Goal: Use online tool/utility: Use online tool/utility

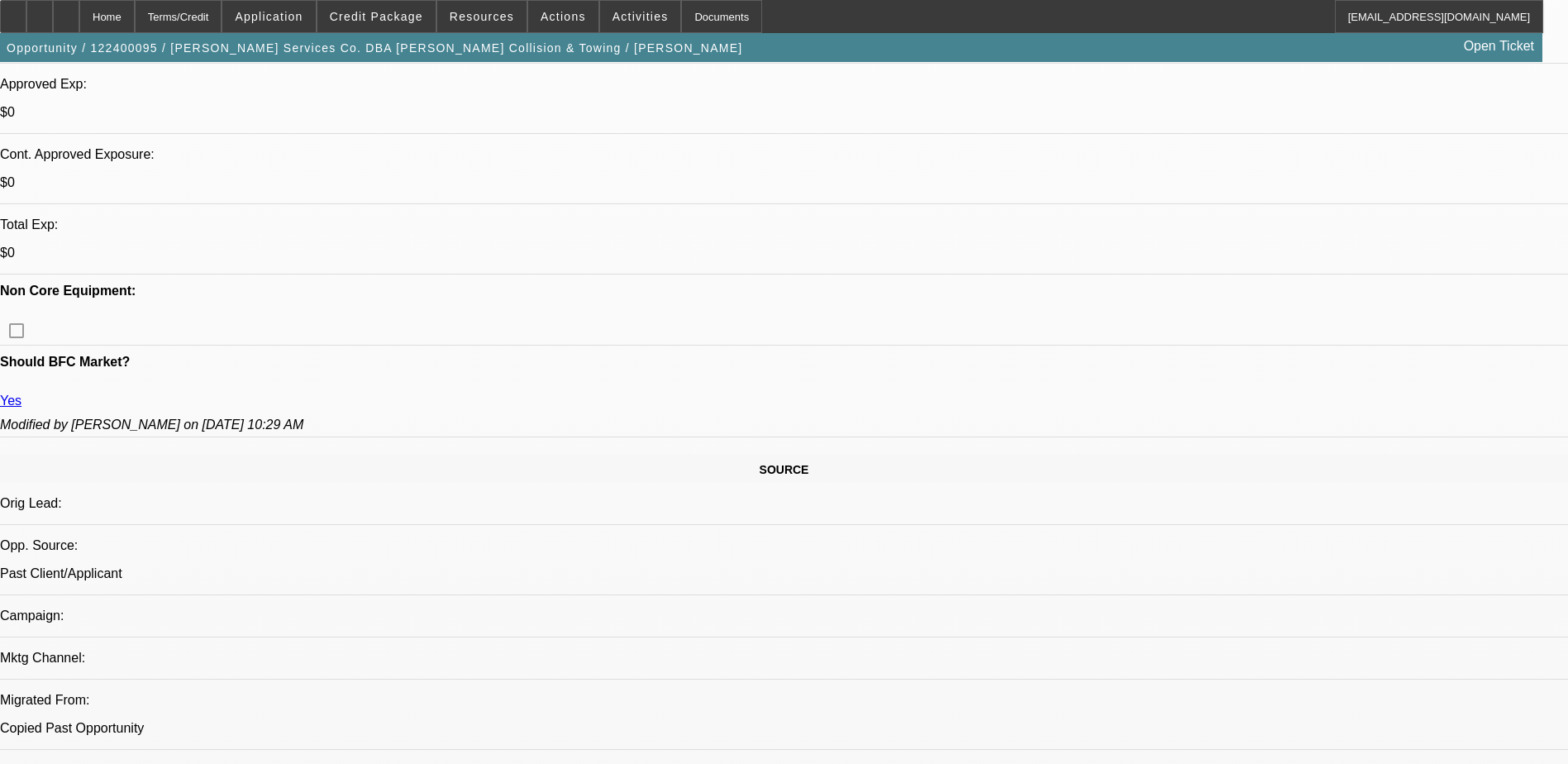
select select "0"
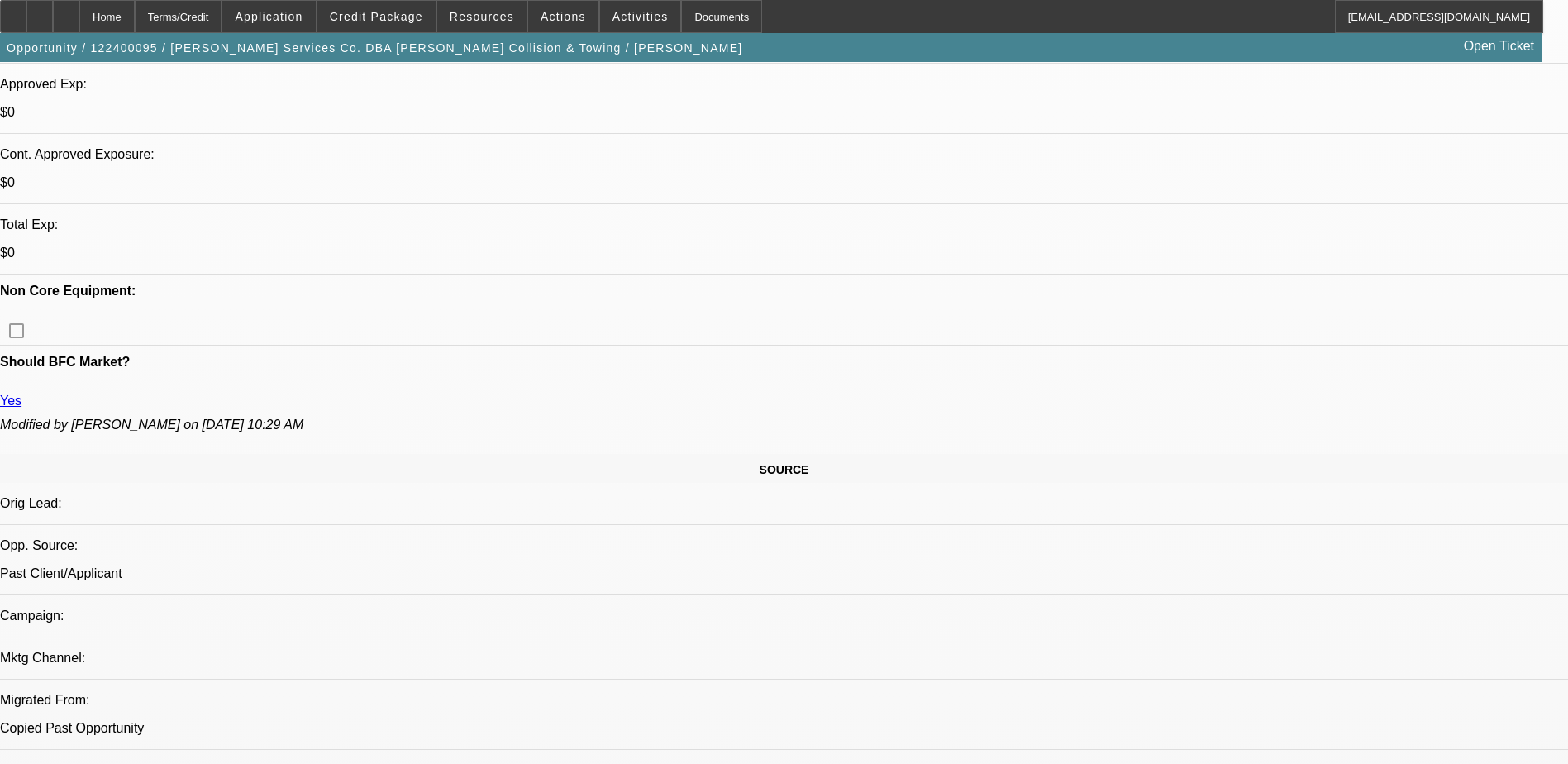
select select "0"
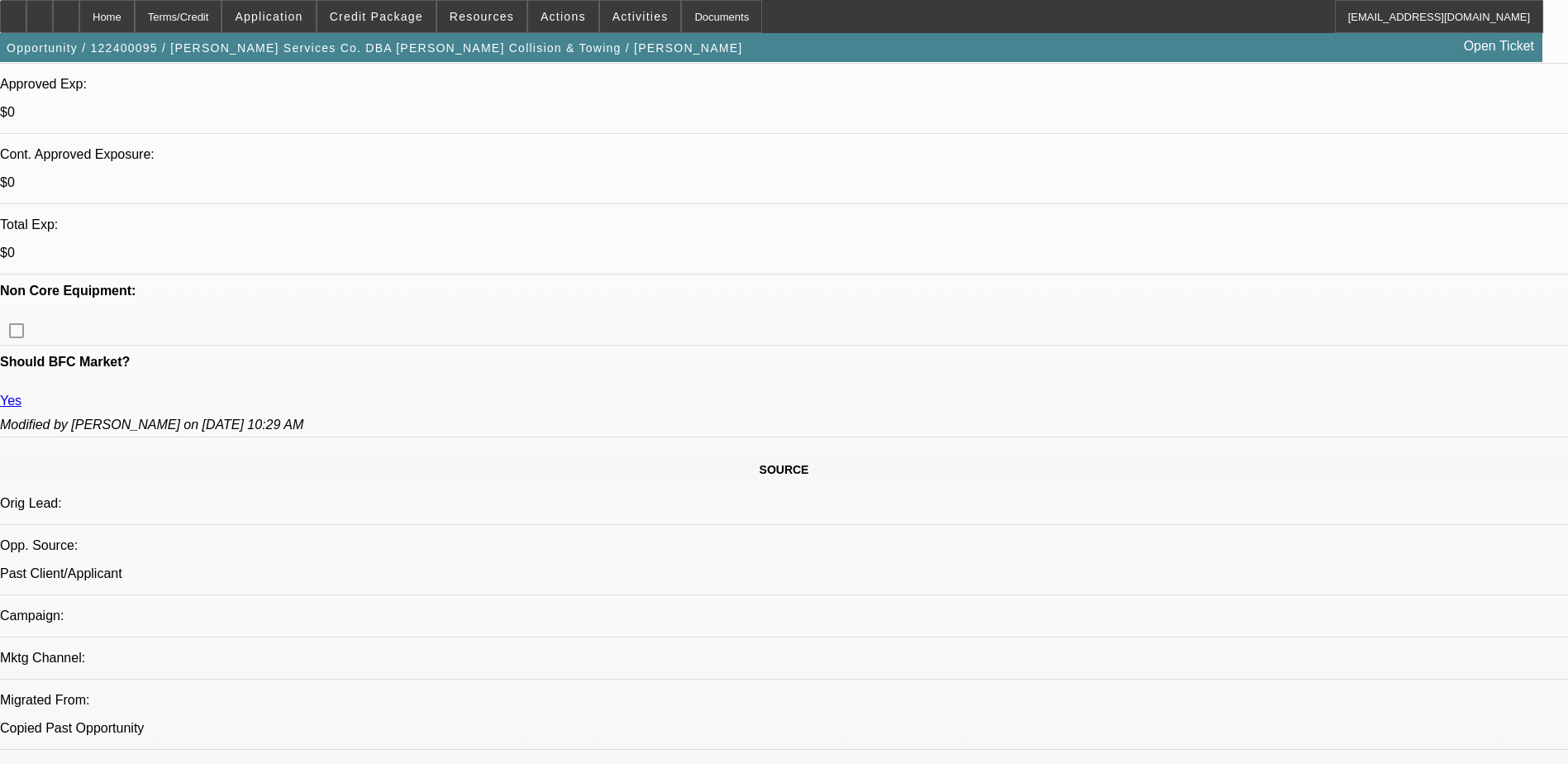
select select "0"
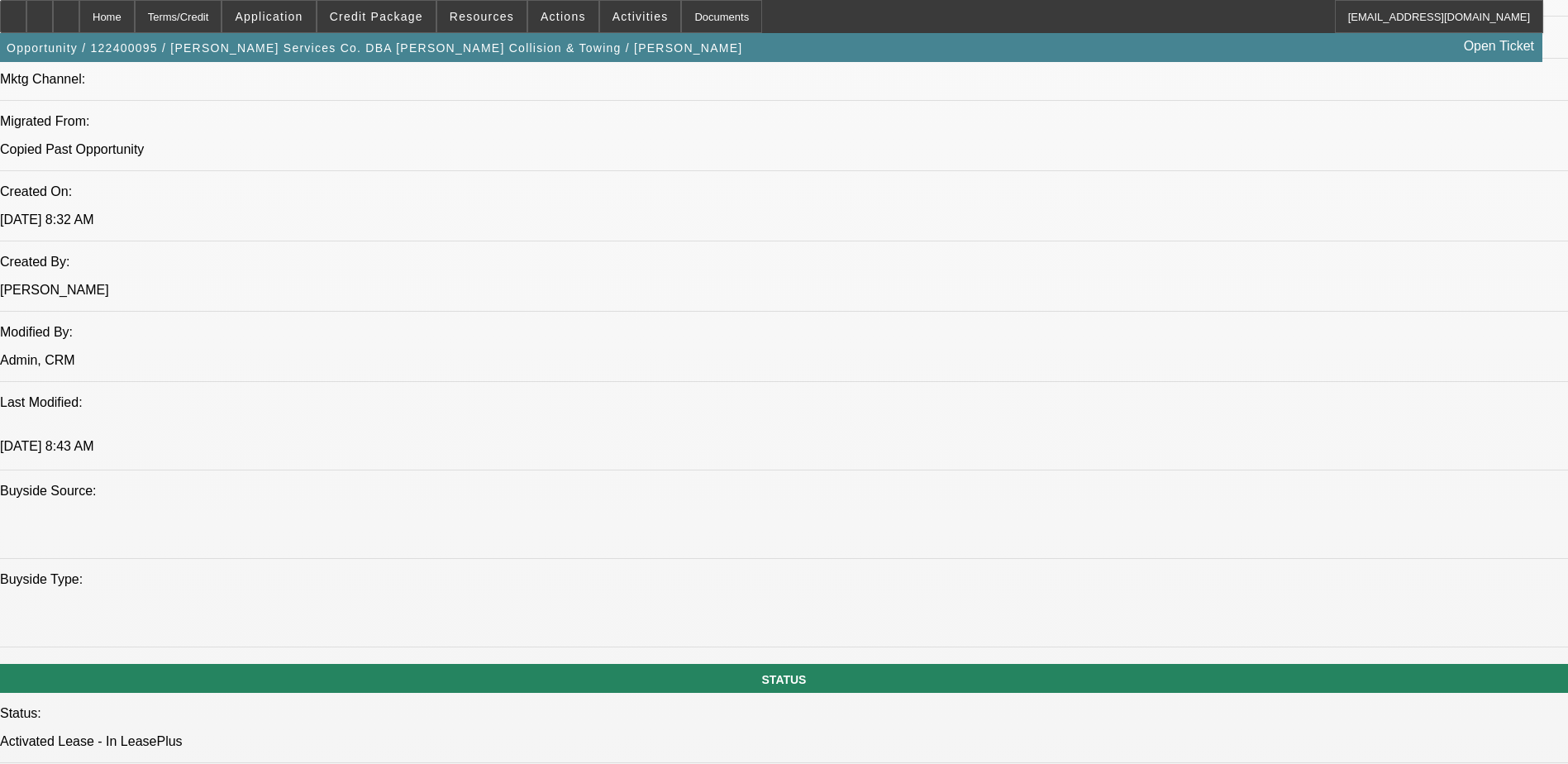
select select "1"
select select "6"
select select "1"
select select "2"
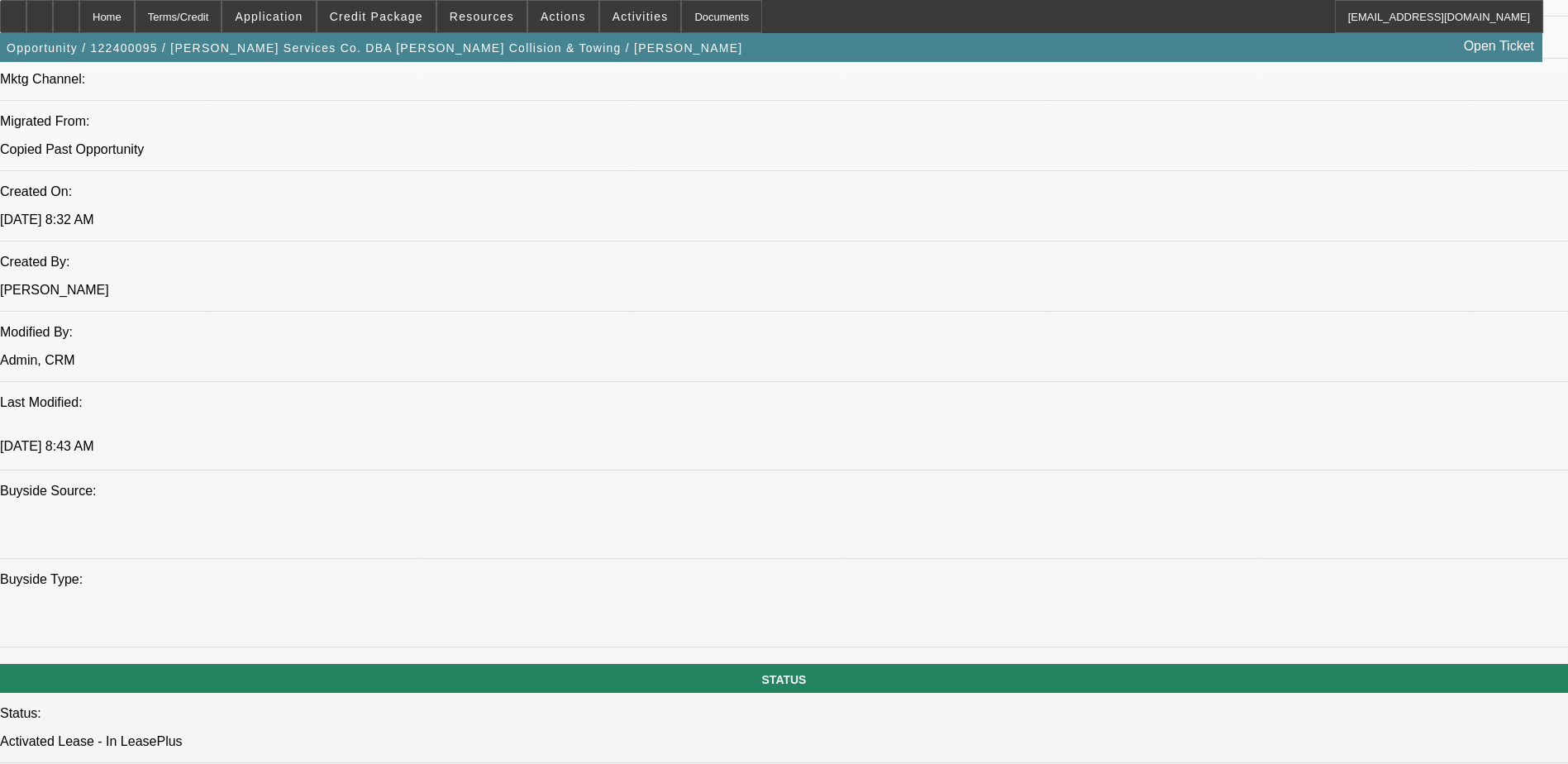
select select "6"
select select "1"
select select "2"
select select "6"
select select "1"
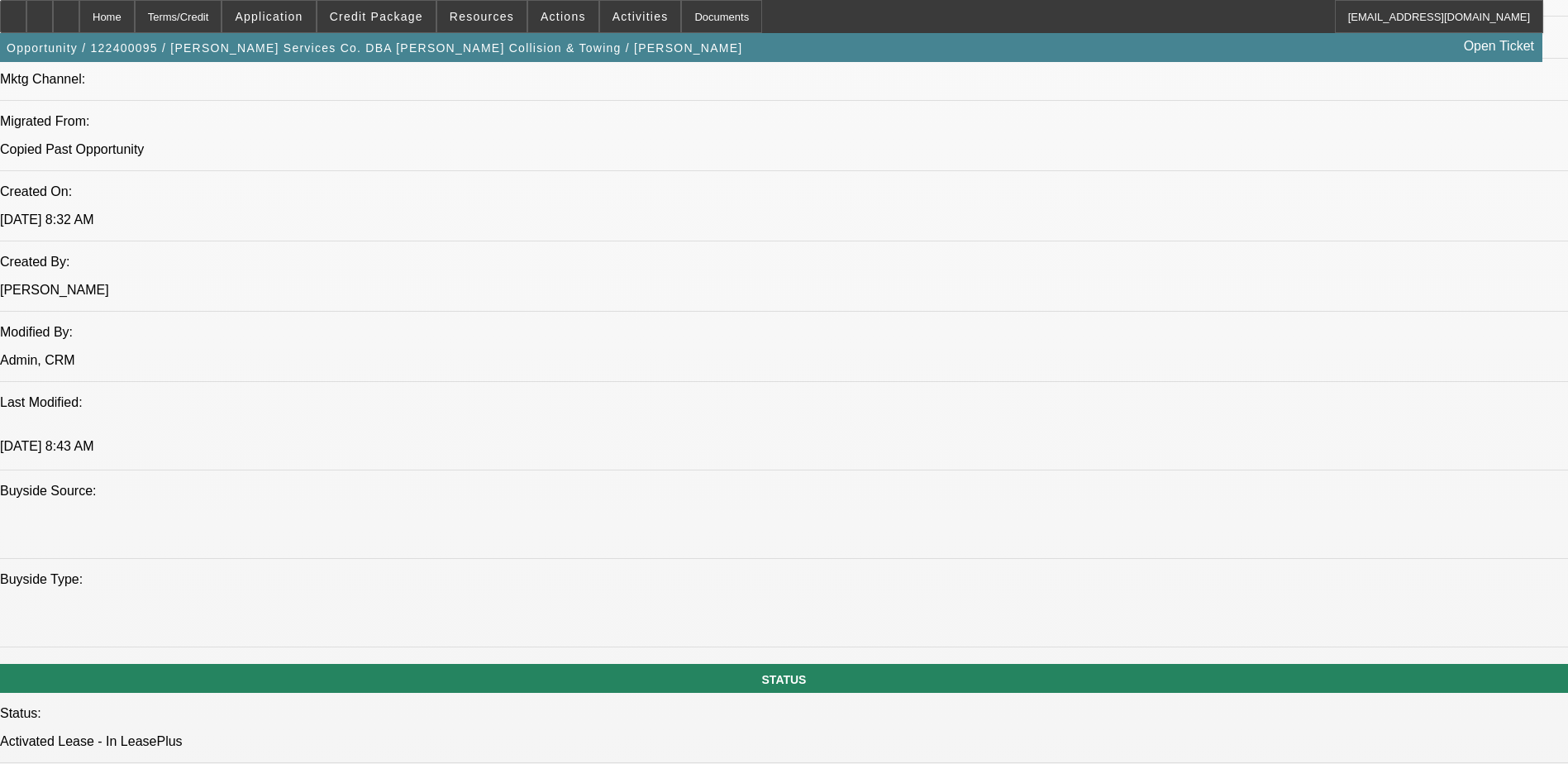
select select "2"
select select "6"
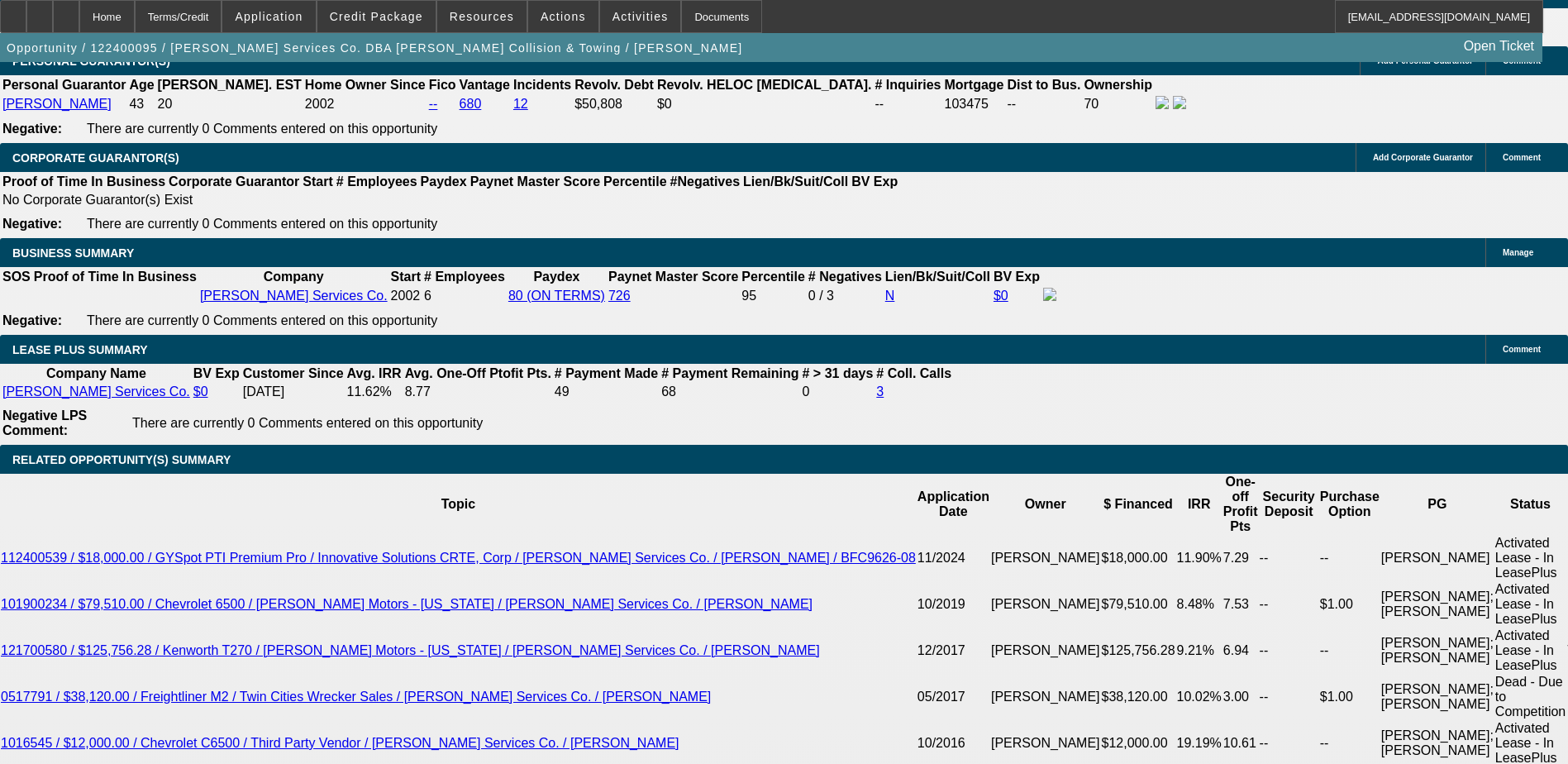
scroll to position [2645, 0]
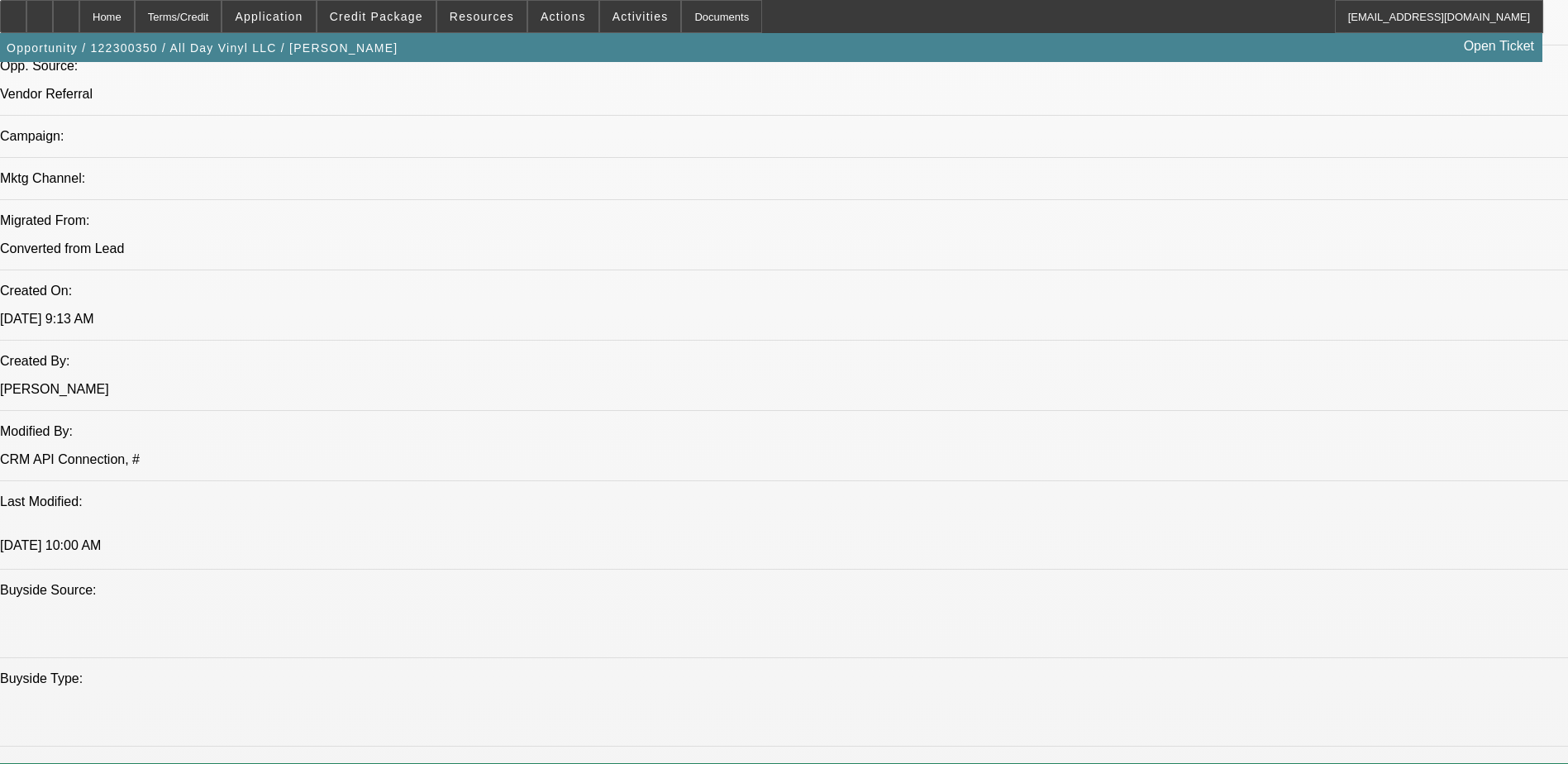
select select "0"
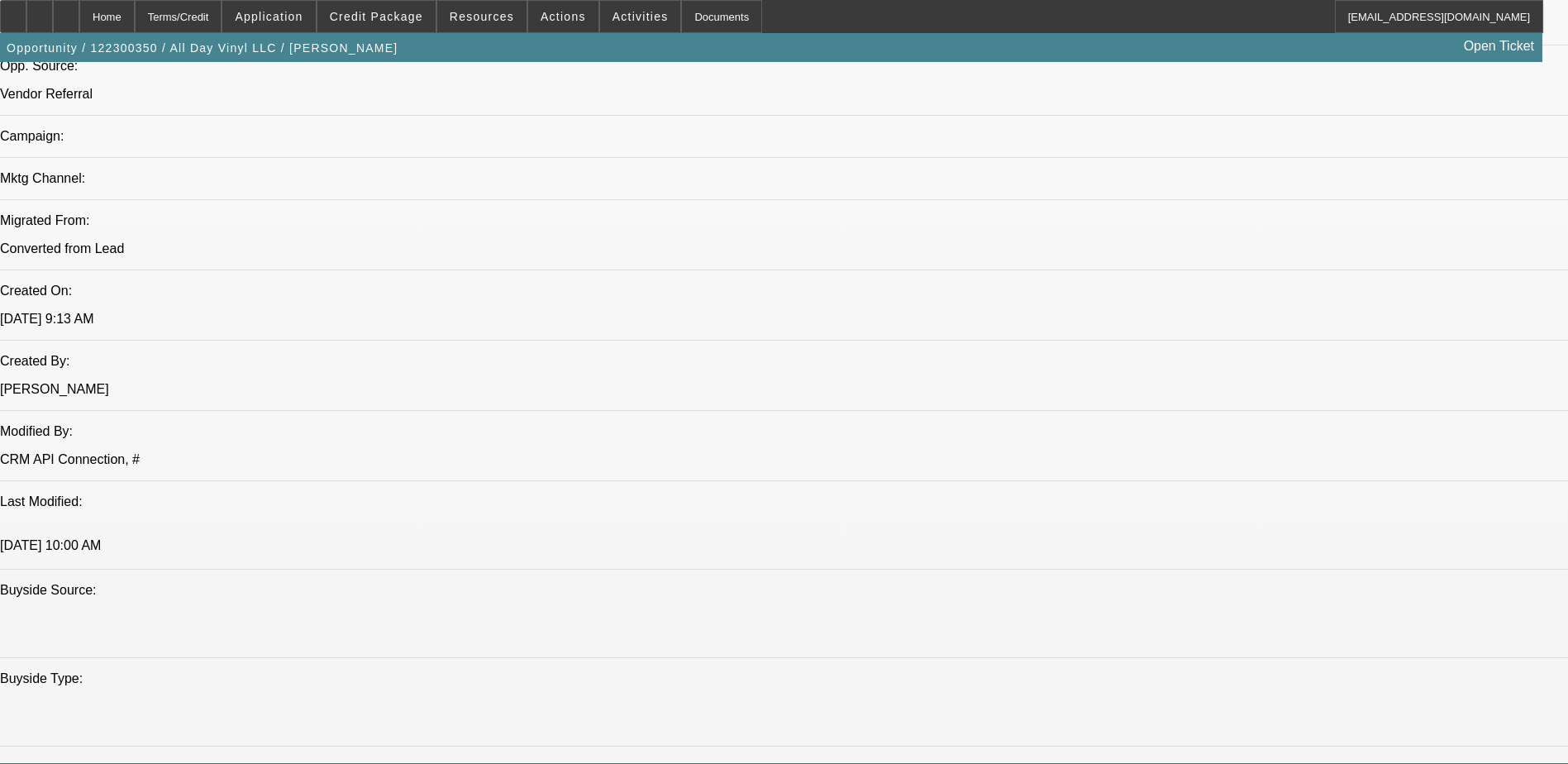
select select "0"
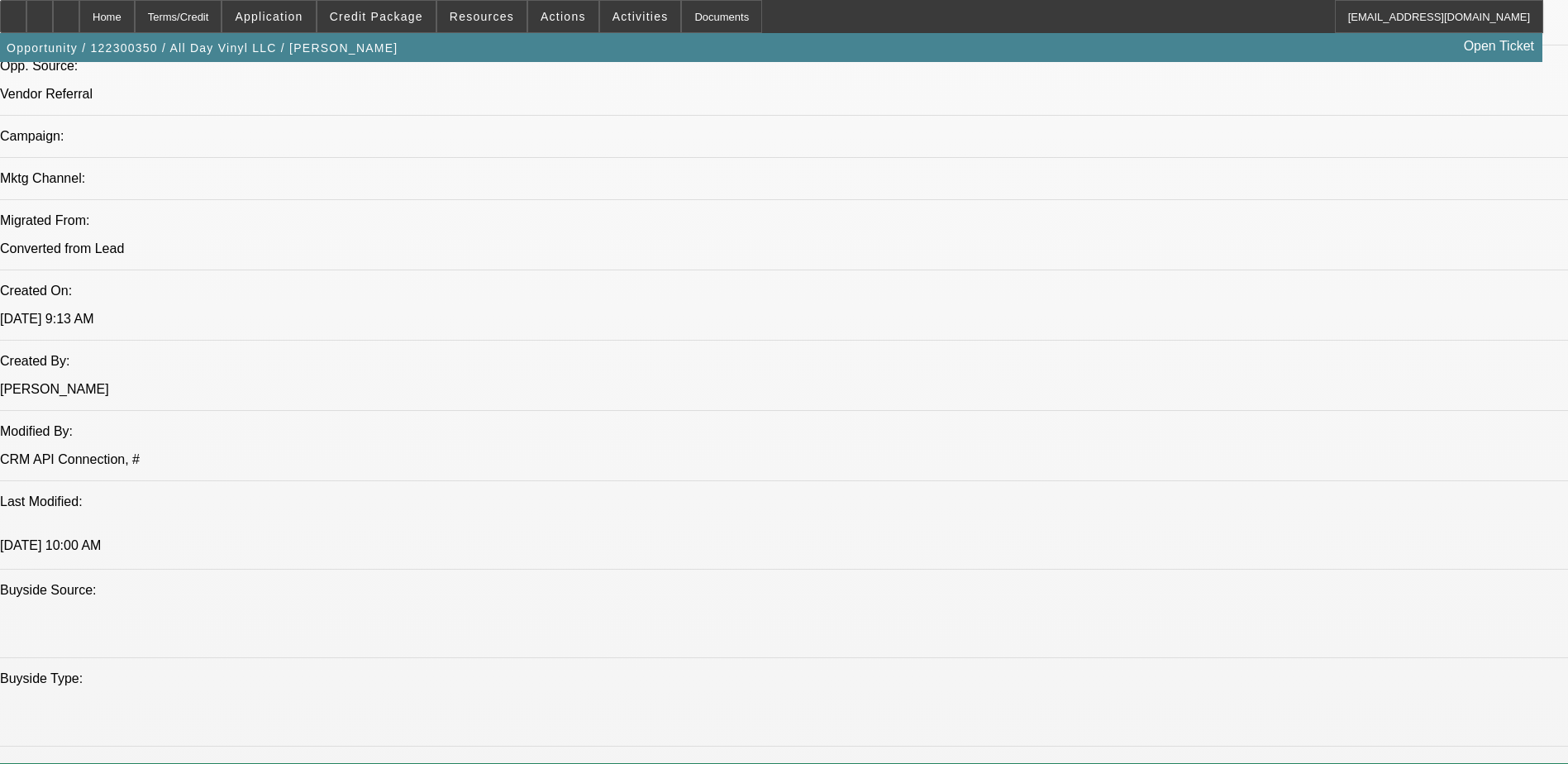
select select "0"
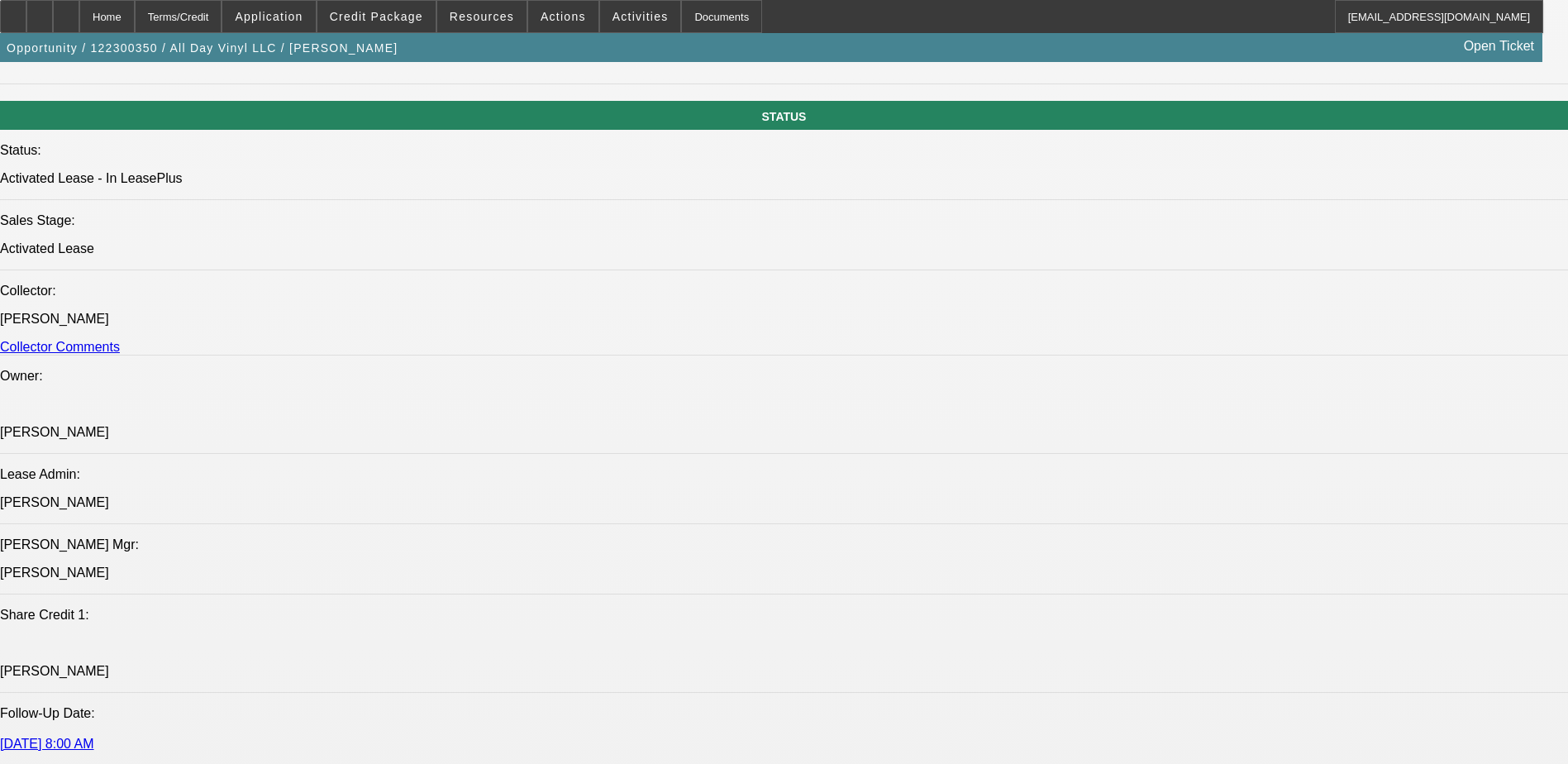
select select "1"
select select "3"
select select "6"
select select "1"
select select "3"
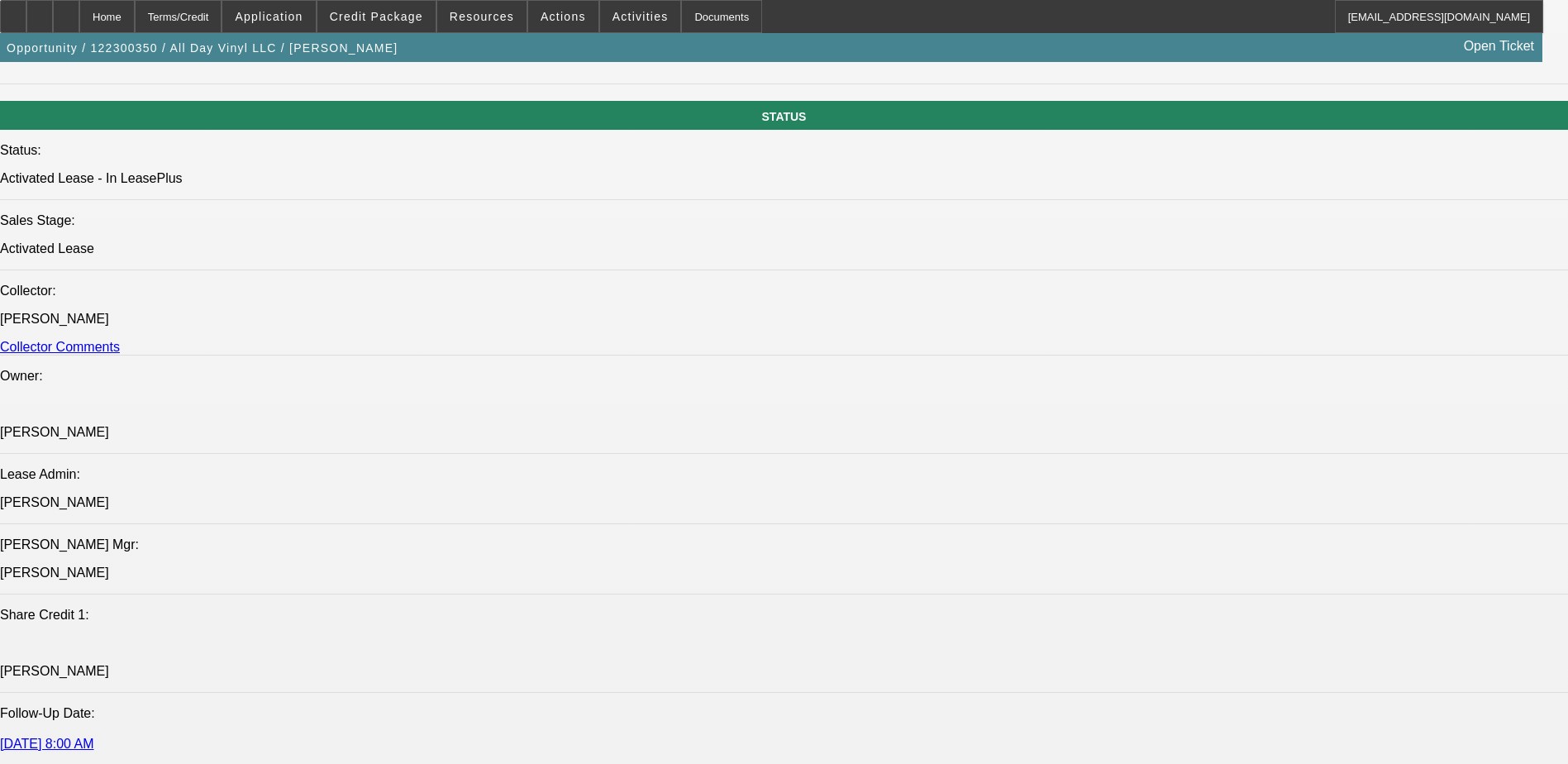
select select "6"
select select "1"
select select "3"
select select "6"
select select "1"
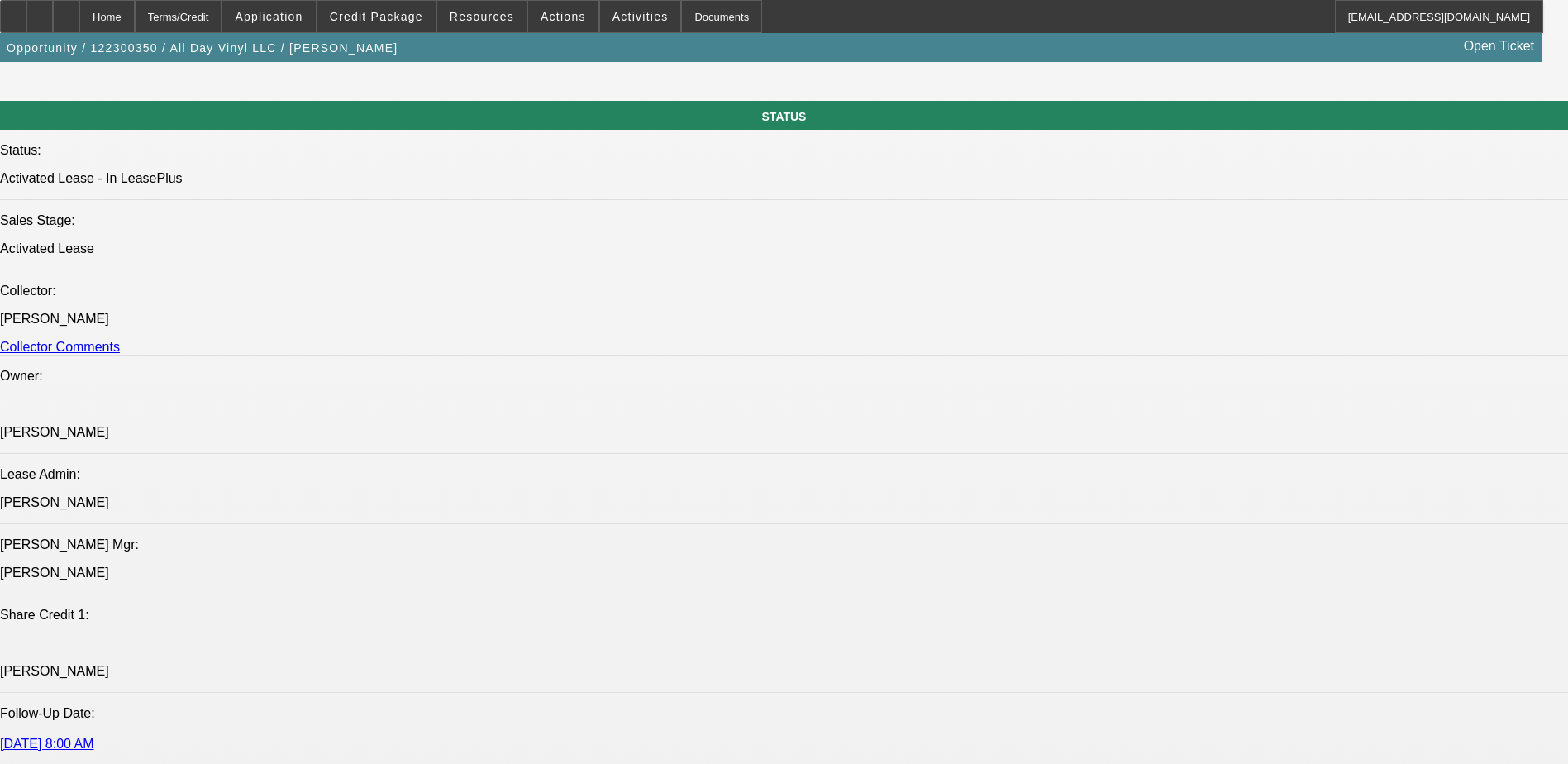
select select "2"
select select "6"
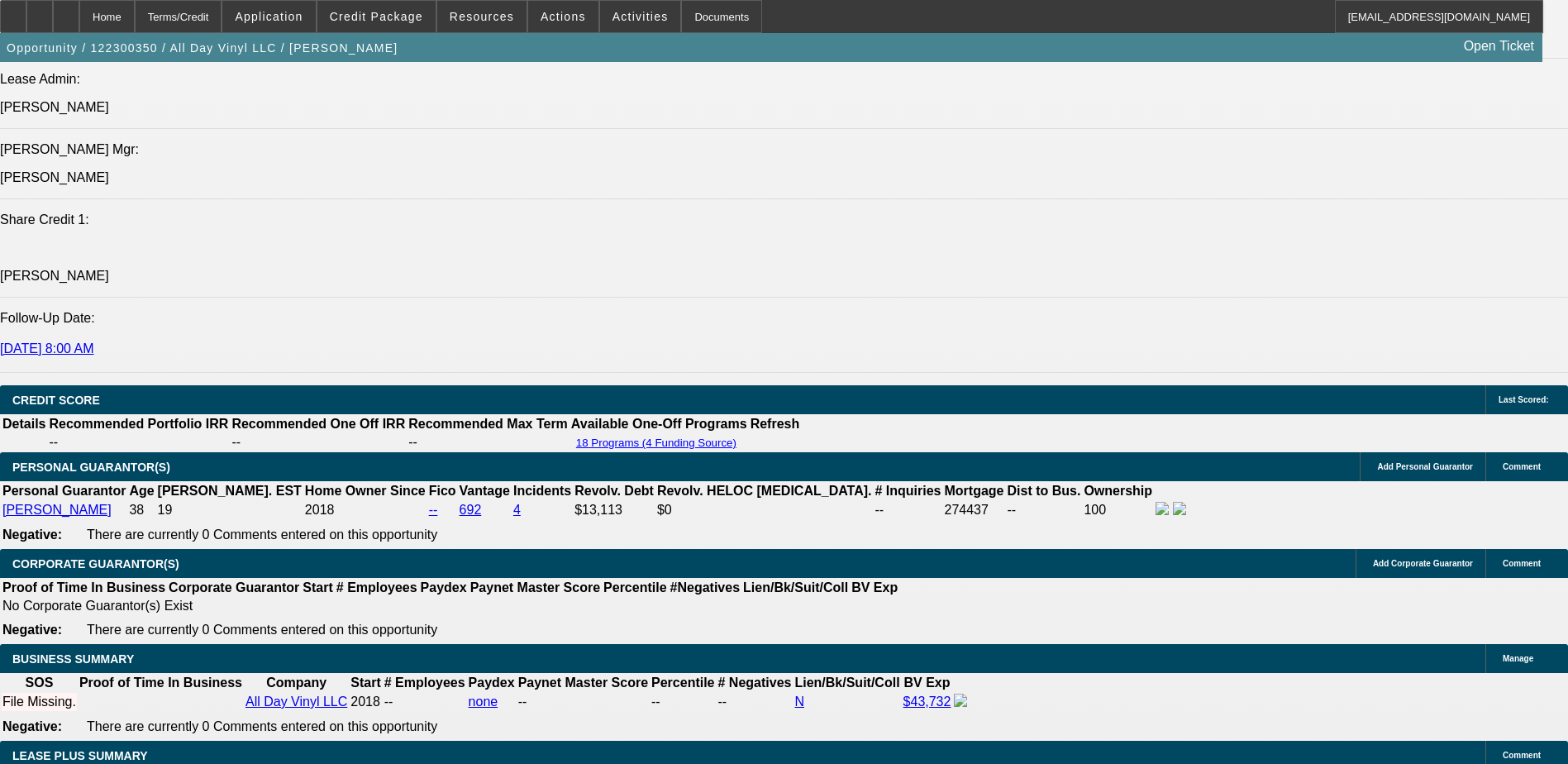
scroll to position [2397, 0]
